Goal: Navigation & Orientation: Understand site structure

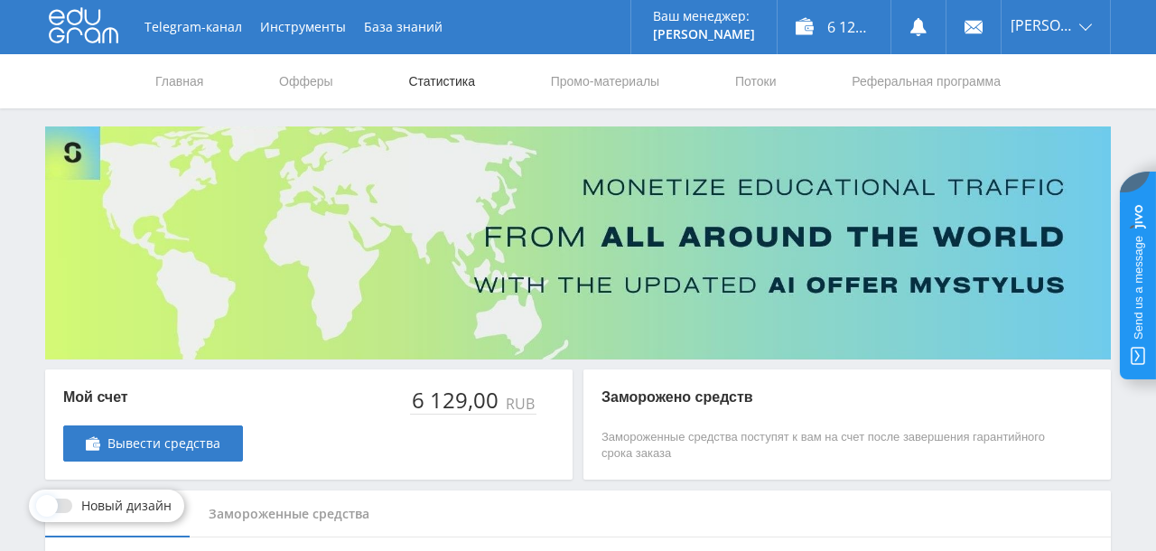
click at [426, 67] on link "Статистика" at bounding box center [442, 81] width 70 height 54
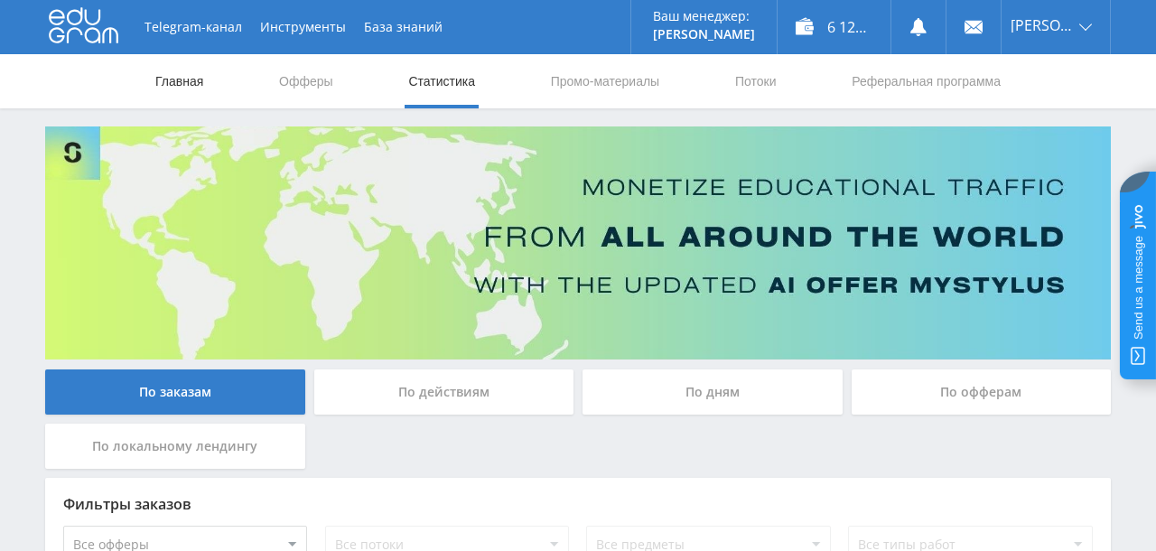
click at [202, 82] on link "Главная" at bounding box center [179, 81] width 51 height 54
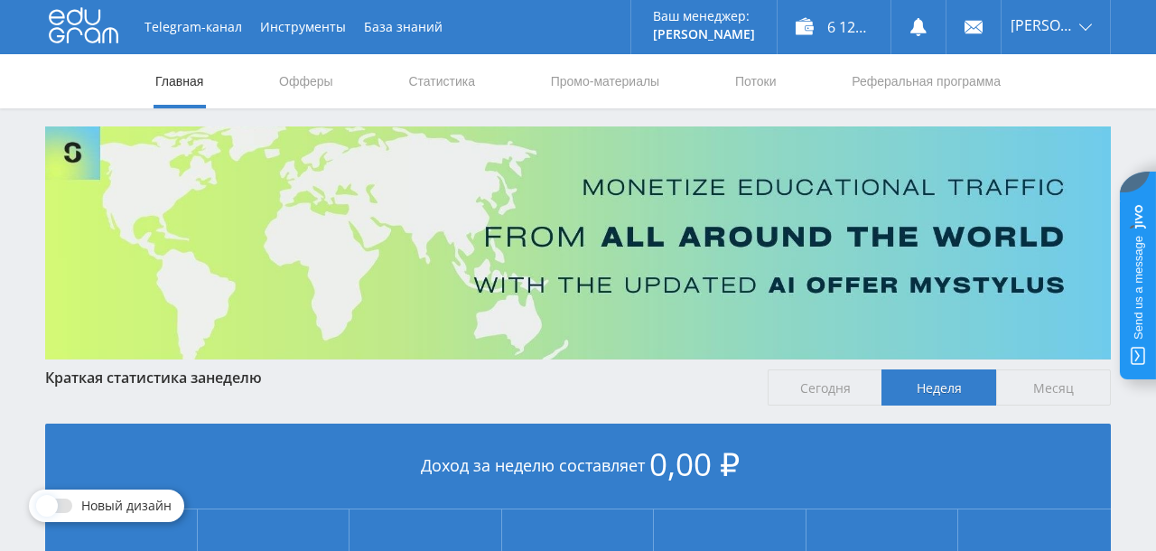
click at [715, 239] on img at bounding box center [578, 242] width 1066 height 233
click at [297, 77] on link "Офферы" at bounding box center [306, 81] width 58 height 54
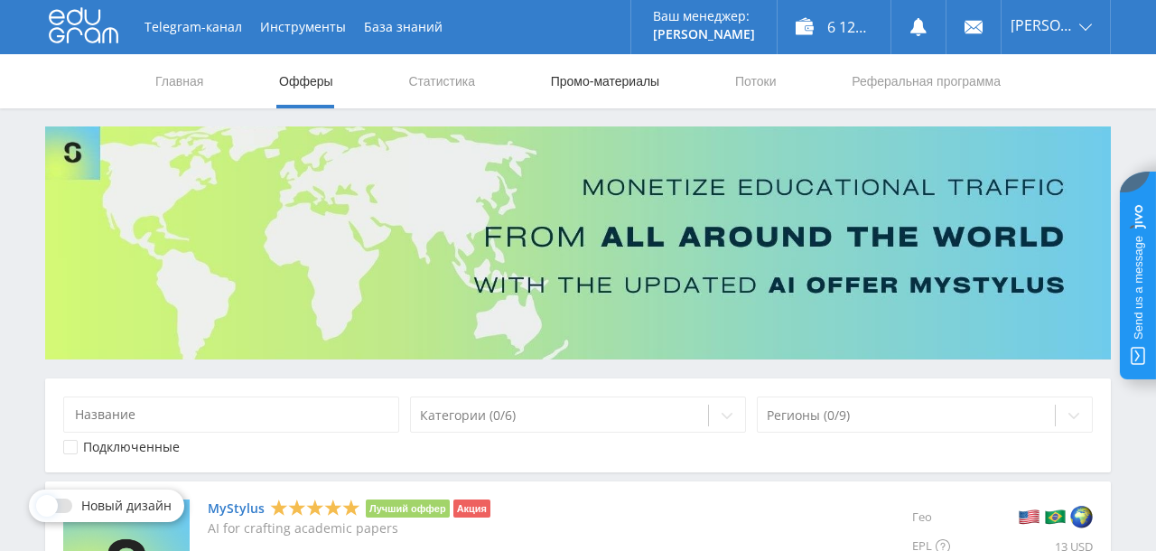
click at [579, 81] on link "Промо-материалы" at bounding box center [605, 81] width 112 height 54
